Goal: Information Seeking & Learning: Learn about a topic

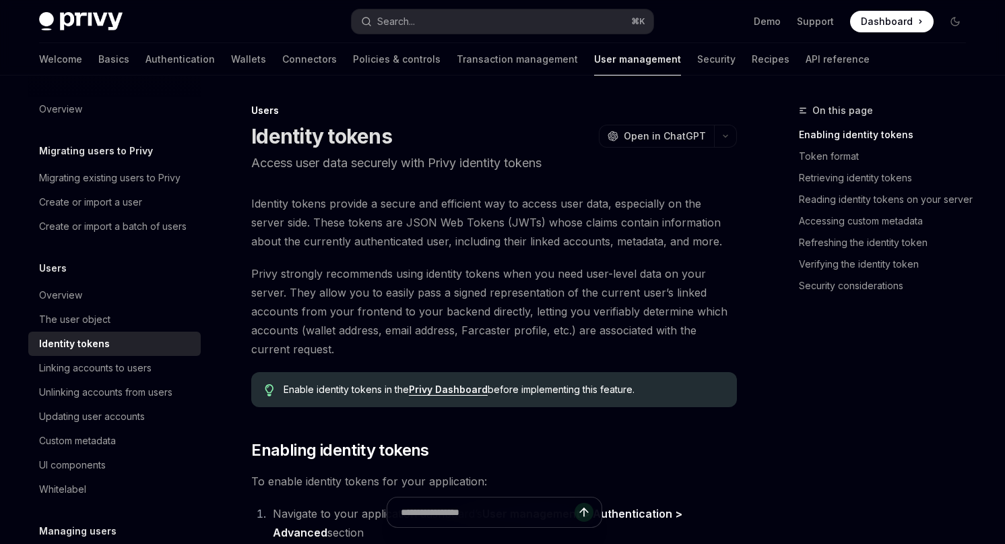
click at [451, 208] on span "Identity tokens provide a secure and efficient way to access user data, especia…" at bounding box center [494, 222] width 486 height 57
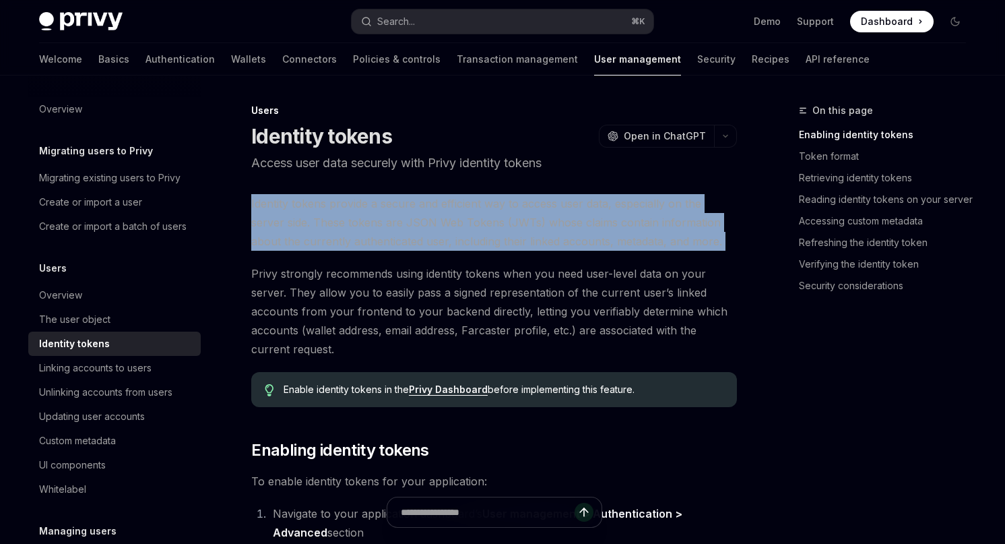
copy div "Identity tokens provide a secure and efficient way to access user data, especia…"
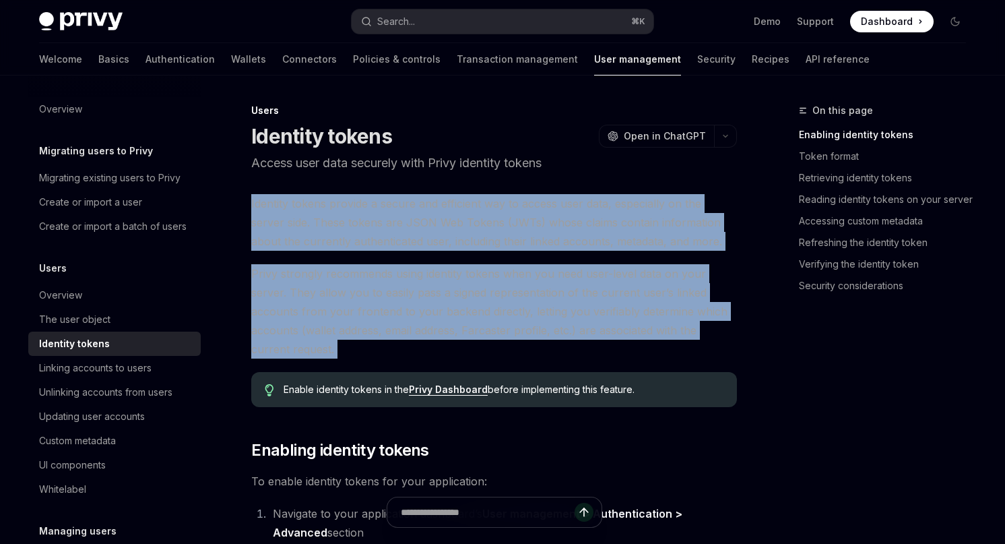
click at [357, 356] on span "Privy strongly recommends using identity tokens when you need user-level data o…" at bounding box center [494, 311] width 486 height 94
copy div "Identity tokens provide a secure and efficient way to access user data, especia…"
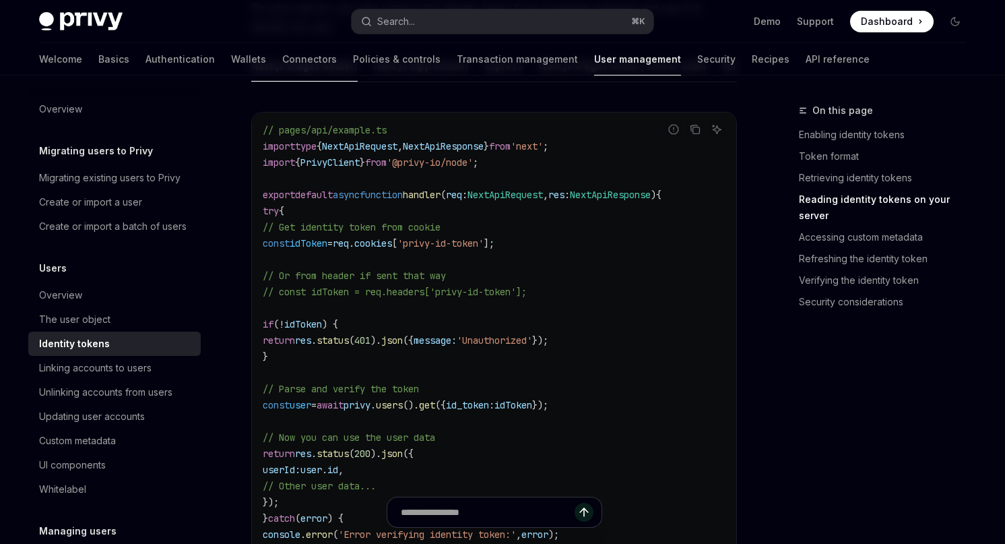
scroll to position [1921, 0]
